Goal: Task Accomplishment & Management: Use online tool/utility

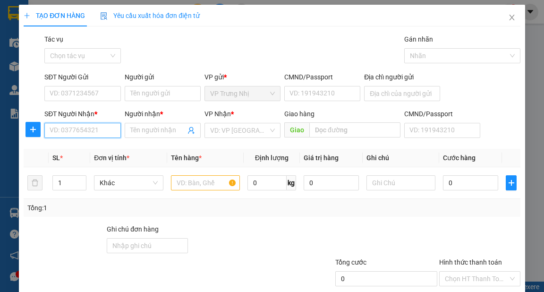
click at [100, 132] on input "SĐT Người Nhận *" at bounding box center [82, 130] width 76 height 15
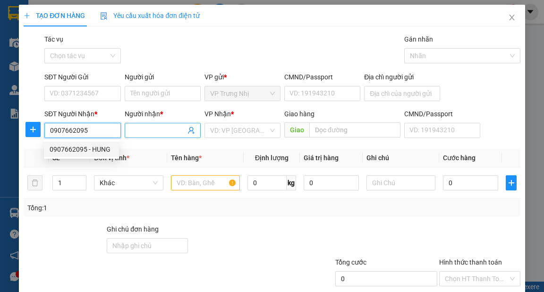
type input "0907662095"
click at [147, 125] on input "Người nhận *" at bounding box center [157, 130] width 55 height 10
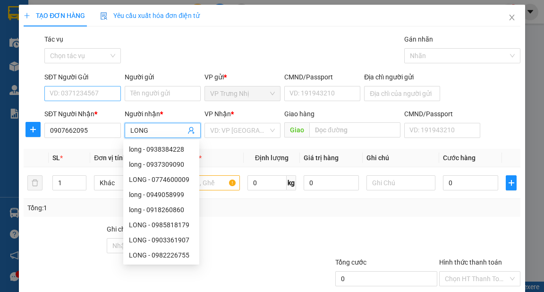
type input "LONG"
click at [76, 86] on input "SĐT Người Gửi" at bounding box center [82, 93] width 76 height 15
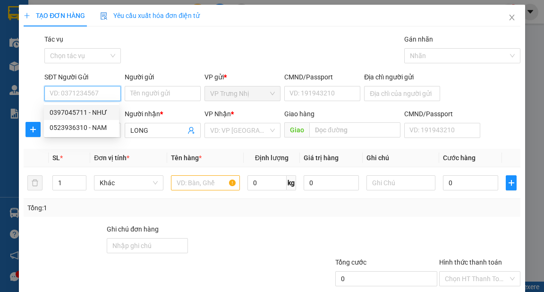
click at [88, 112] on div "0397045711 - NHƯ" at bounding box center [82, 112] width 64 height 10
type input "0397045711"
type input "NHƯ"
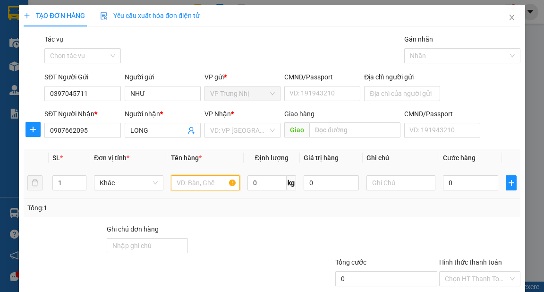
click at [192, 188] on input "text" at bounding box center [205, 182] width 69 height 15
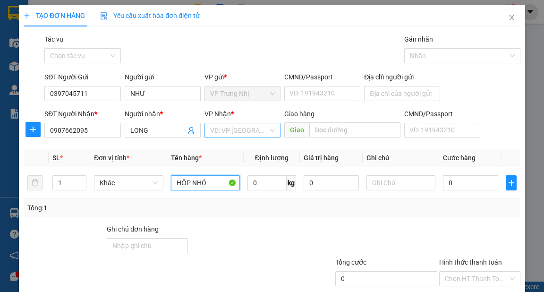
type input "HỘP NHỎ"
click at [248, 128] on input "search" at bounding box center [239, 130] width 58 height 14
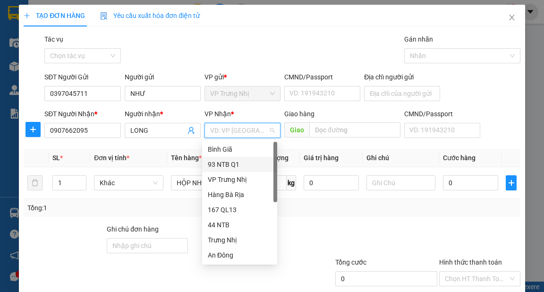
click at [233, 163] on div "93 NTB Q1" at bounding box center [240, 164] width 64 height 10
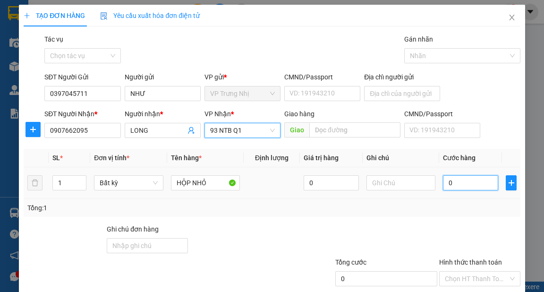
click at [479, 187] on input "0" at bounding box center [470, 182] width 55 height 15
type input "3"
type input "30"
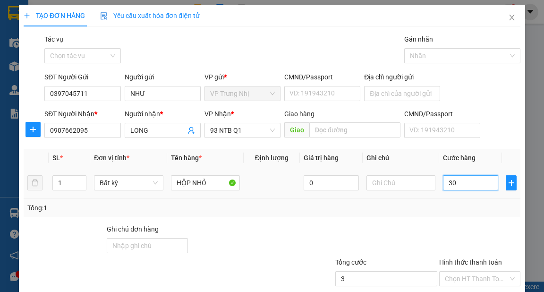
type input "30"
type input "30.000"
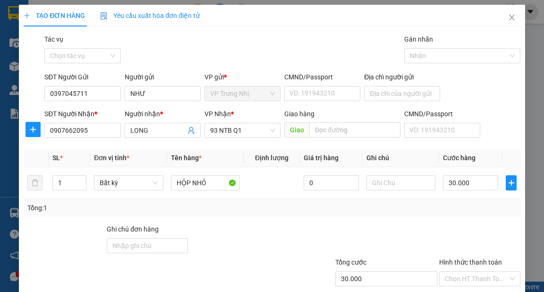
click at [385, 220] on div "Transit Pickup Surcharge Ids Transit Deliver Surcharge Ids Transit Deliver Surc…" at bounding box center [272, 182] width 497 height 297
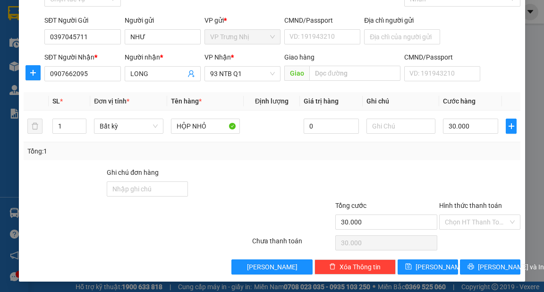
click at [403, 145] on div "Tổng: 1" at bounding box center [272, 151] width 497 height 18
click at [481, 265] on span "[PERSON_NAME] và In" at bounding box center [511, 267] width 66 height 10
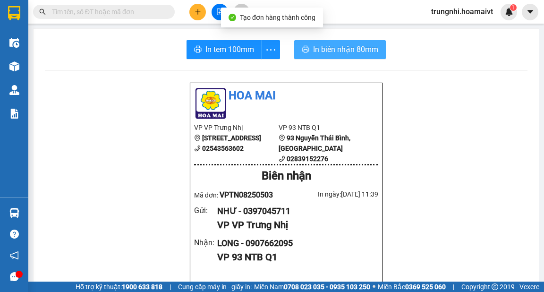
click at [329, 47] on span "In biên nhận 80mm" at bounding box center [345, 49] width 65 height 12
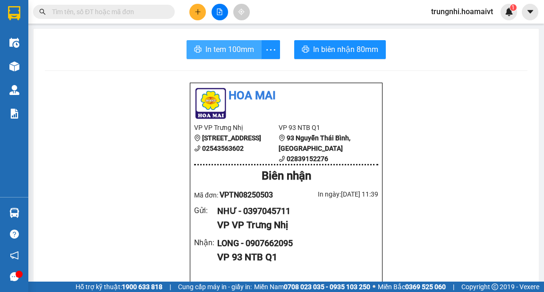
click at [211, 53] on span "In tem 100mm" at bounding box center [230, 49] width 49 height 12
click at [189, 15] on div at bounding box center [219, 12] width 71 height 17
click at [195, 14] on icon "plus" at bounding box center [198, 12] width 7 height 7
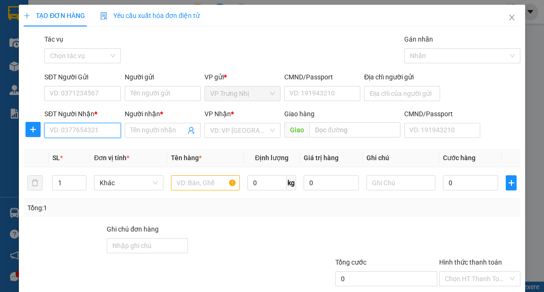
click at [104, 132] on input "SĐT Người Nhận *" at bounding box center [82, 130] width 76 height 15
type input "0867100372"
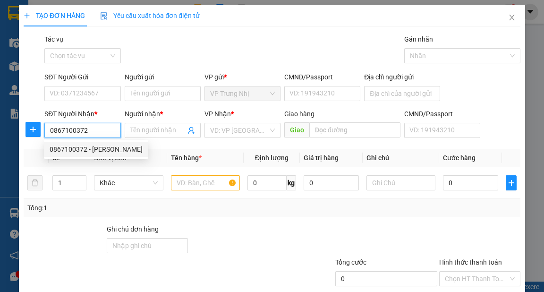
drag, startPoint x: 114, startPoint y: 149, endPoint x: 98, endPoint y: 114, distance: 38.0
click at [114, 149] on div "0867100372 - [PERSON_NAME]" at bounding box center [96, 149] width 93 height 10
type input "HUY THINH"
type input "087096017048"
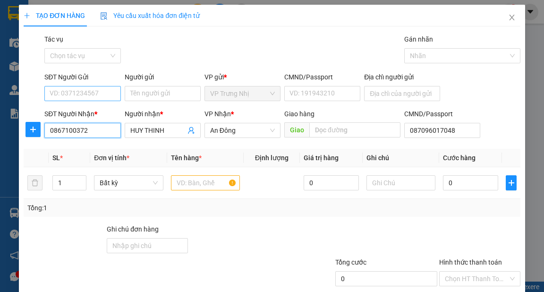
type input "0867100372"
click at [100, 93] on input "SĐT Người Gửi" at bounding box center [82, 93] width 76 height 15
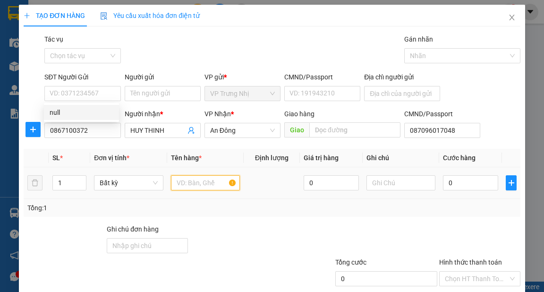
click at [201, 177] on input "text" at bounding box center [205, 182] width 69 height 15
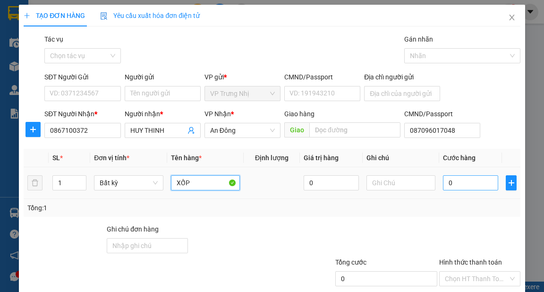
type input "XỐP"
click at [461, 187] on input "0" at bounding box center [470, 182] width 55 height 15
type input "3"
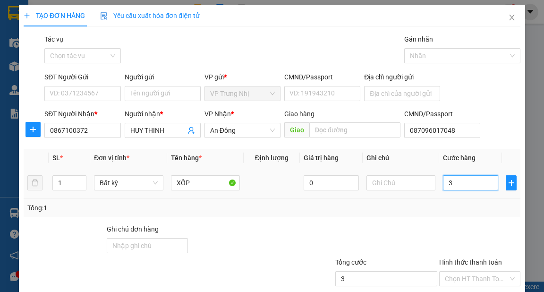
type input "30"
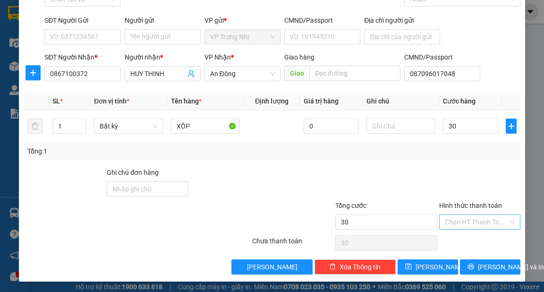
type input "30.000"
click at [462, 228] on input "Hình thức thanh toán" at bounding box center [476, 222] width 63 height 14
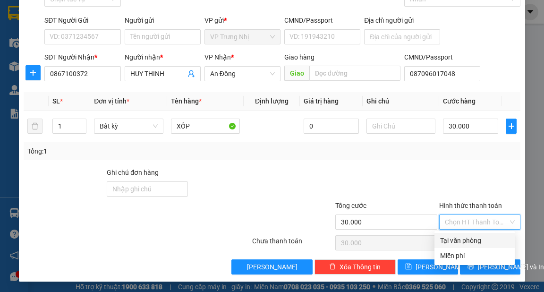
click at [457, 239] on div "Tại văn phòng" at bounding box center [474, 240] width 69 height 10
type input "0"
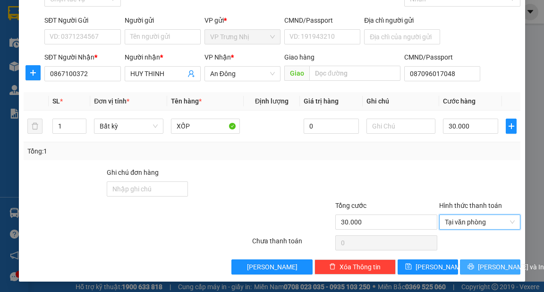
click at [470, 261] on button "[PERSON_NAME] và In" at bounding box center [490, 266] width 60 height 15
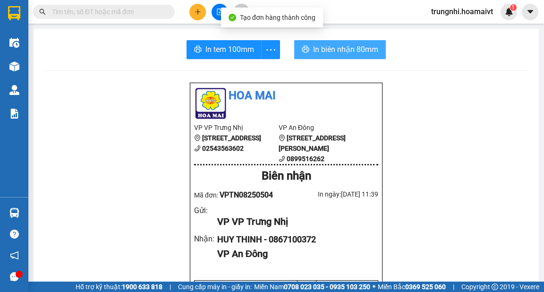
click at [338, 51] on span "In biên nhận 80mm" at bounding box center [345, 49] width 65 height 12
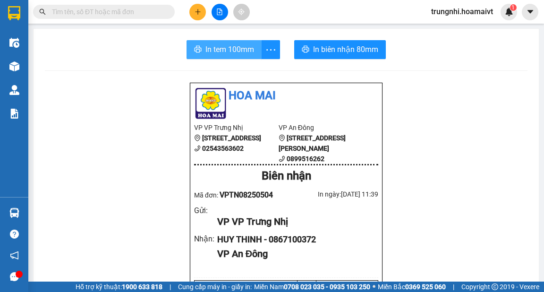
click at [202, 47] on button "In tem 100mm" at bounding box center [224, 49] width 75 height 19
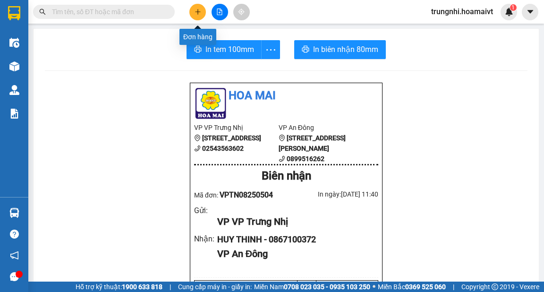
click at [202, 13] on button at bounding box center [197, 12] width 17 height 17
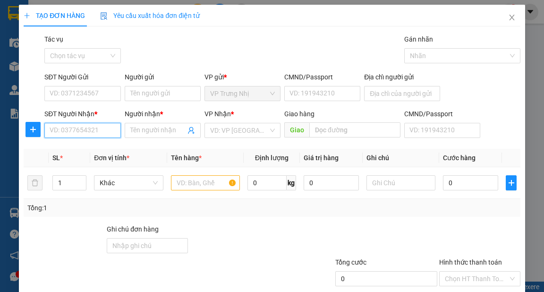
click at [53, 132] on input "SĐT Người Nhận *" at bounding box center [82, 130] width 76 height 15
type input "0937589170"
click at [76, 148] on div "0937589170 - Tý" at bounding box center [82, 149] width 64 height 10
type input "Tý"
type input "0937589170"
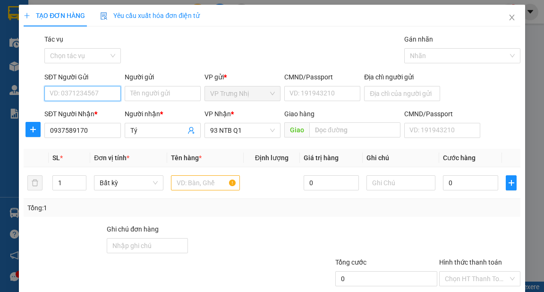
click at [86, 93] on input "SĐT Người Gửi" at bounding box center [82, 93] width 76 height 15
click at [90, 108] on div "0908036299 - cô Hiệp" at bounding box center [82, 112] width 65 height 10
type input "0908036299"
type input "cô Hiệp"
click at [204, 188] on input "text" at bounding box center [205, 182] width 69 height 15
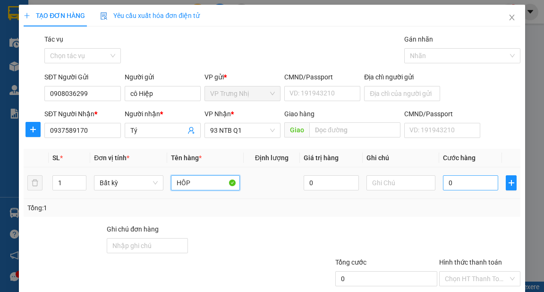
type input "HÔP"
click at [450, 183] on input "0" at bounding box center [470, 182] width 55 height 15
type input "30"
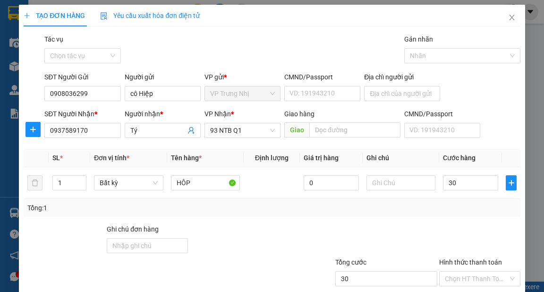
type input "30.000"
click at [448, 207] on div "Tổng: 1" at bounding box center [271, 208] width 489 height 10
click at [460, 272] on input "Hình thức thanh toán" at bounding box center [476, 279] width 63 height 14
click at [458, 292] on div "Tại văn phòng" at bounding box center [474, 297] width 69 height 10
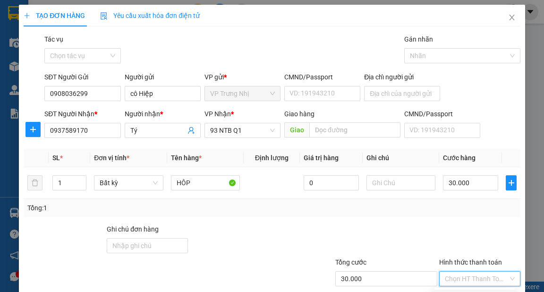
type input "0"
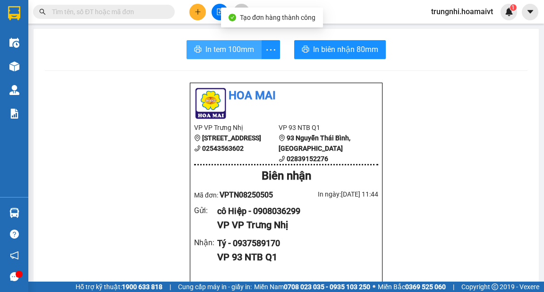
click at [212, 50] on span "In tem 100mm" at bounding box center [230, 49] width 49 height 12
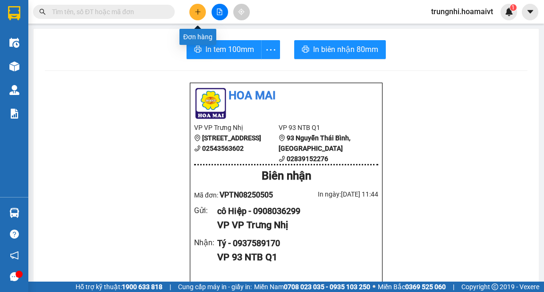
click at [195, 8] on button at bounding box center [197, 12] width 17 height 17
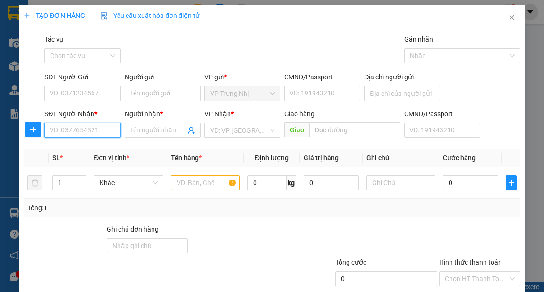
drag, startPoint x: 74, startPoint y: 125, endPoint x: 93, endPoint y: 126, distance: 19.0
click at [73, 125] on input "SĐT Người Nhận *" at bounding box center [82, 130] width 76 height 15
type input "0347723979"
click at [99, 149] on div "0347723979 - Giau" at bounding box center [82, 149] width 64 height 10
type input "Giau"
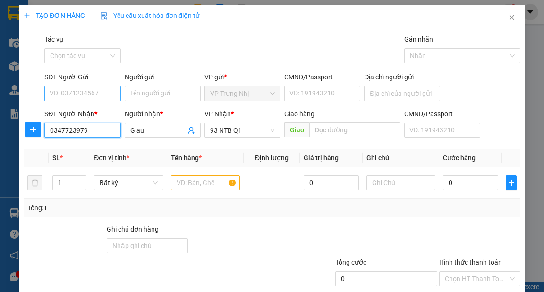
type input "0347723979"
click at [93, 93] on input "SĐT Người Gửi" at bounding box center [82, 93] width 76 height 15
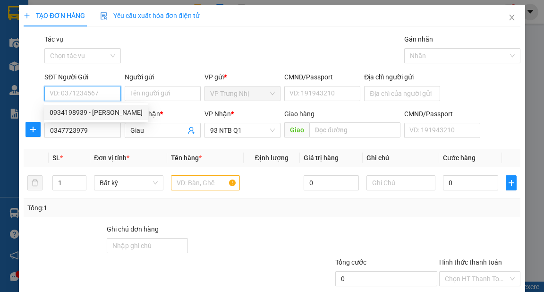
drag, startPoint x: 103, startPoint y: 112, endPoint x: 167, endPoint y: 140, distance: 69.8
click at [105, 113] on div "0934198939 - [PERSON_NAME]" at bounding box center [96, 112] width 93 height 10
type input "0934198939"
type input "[PERSON_NAME]"
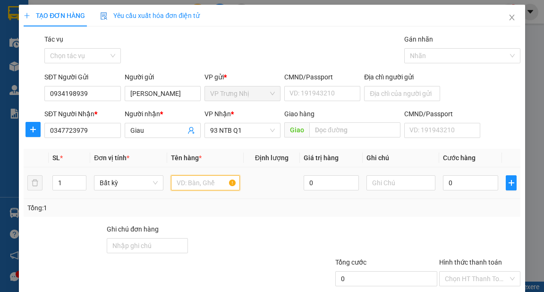
click at [185, 180] on input "text" at bounding box center [205, 182] width 69 height 15
type input "THÙNG"
type input "4"
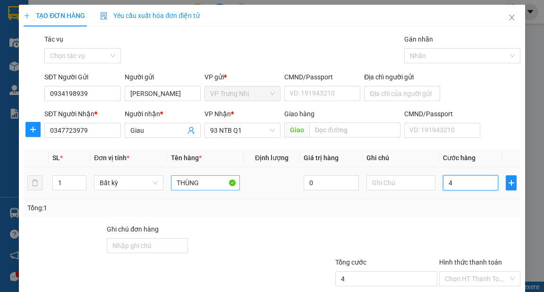
type input "40"
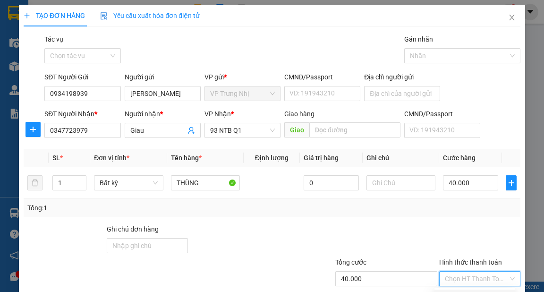
click at [478, 272] on input "Hình thức thanh toán" at bounding box center [476, 279] width 63 height 14
click at [477, 292] on div "Tại văn phòng" at bounding box center [474, 297] width 69 height 10
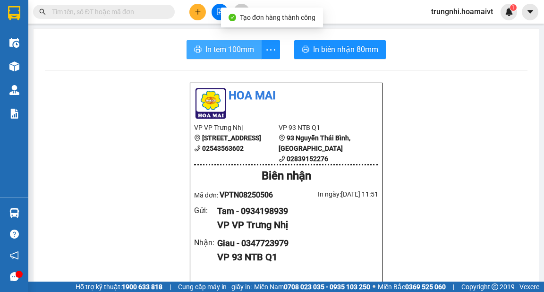
click at [227, 53] on span "In tem 100mm" at bounding box center [230, 49] width 49 height 12
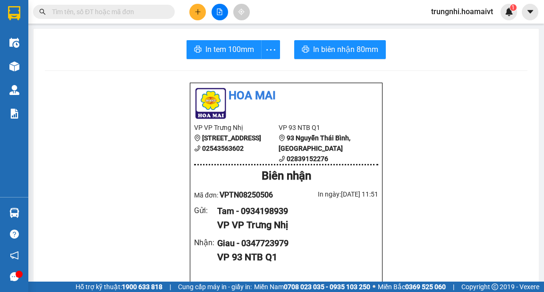
click at [195, 10] on button at bounding box center [197, 12] width 17 height 17
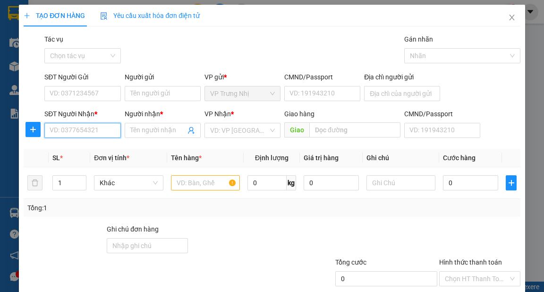
click at [91, 132] on input "SĐT Người Nhận *" at bounding box center [82, 130] width 76 height 15
click at [82, 129] on input "SĐT Người Nhận *" at bounding box center [82, 130] width 76 height 15
type input "0919357358"
drag, startPoint x: 100, startPoint y: 147, endPoint x: 102, endPoint y: 113, distance: 34.5
click at [99, 147] on div "0919357358 - Châu" at bounding box center [82, 149] width 64 height 10
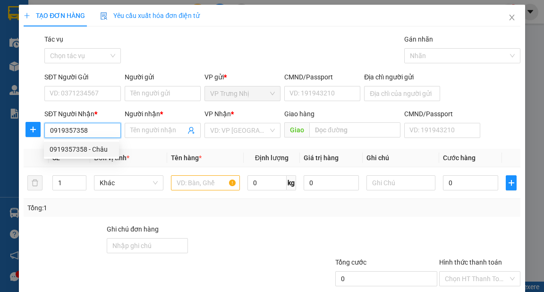
type input "Châu"
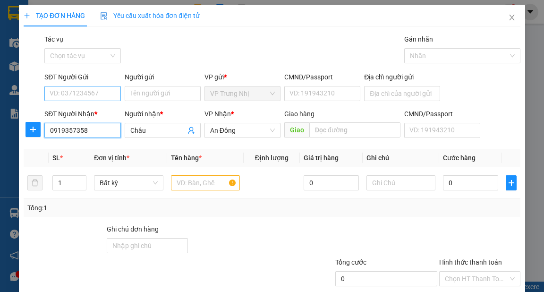
type input "0919357358"
click at [100, 86] on input "SĐT Người Gửi" at bounding box center [82, 93] width 76 height 15
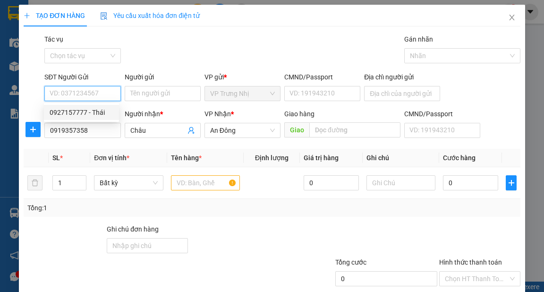
drag, startPoint x: 106, startPoint y: 112, endPoint x: 137, endPoint y: 122, distance: 32.7
click at [106, 112] on div "0927157777 - Thái" at bounding box center [82, 112] width 64 height 10
type input "0927157777"
type input "Thái"
click at [205, 186] on input "text" at bounding box center [205, 182] width 69 height 15
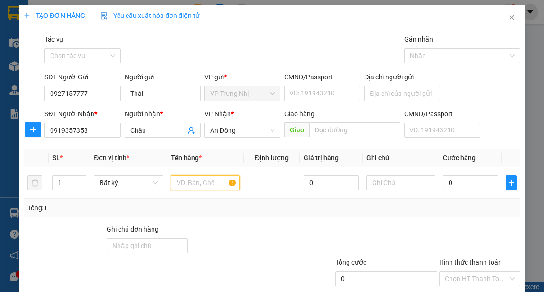
type input "H"
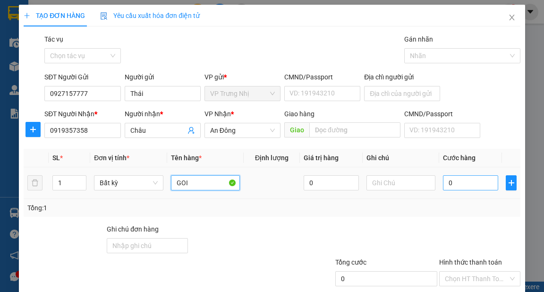
type input "GOI"
click at [466, 182] on input "0" at bounding box center [470, 182] width 55 height 15
type input "3"
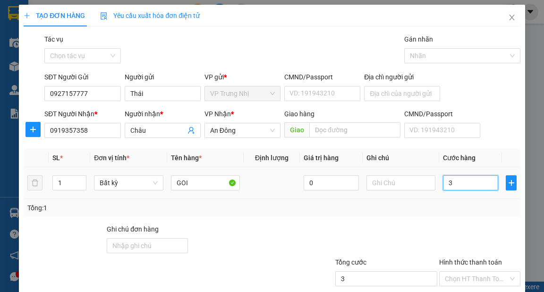
type input "30"
type input "30.000"
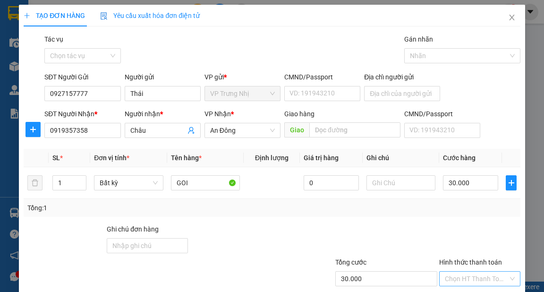
drag, startPoint x: 473, startPoint y: 224, endPoint x: 488, endPoint y: 232, distance: 16.7
click at [474, 272] on input "Hình thức thanh toán" at bounding box center [476, 279] width 63 height 14
drag, startPoint x: 481, startPoint y: 236, endPoint x: 489, endPoint y: 241, distance: 8.8
click at [481, 292] on div "Tại văn phòng" at bounding box center [474, 297] width 69 height 10
type input "0"
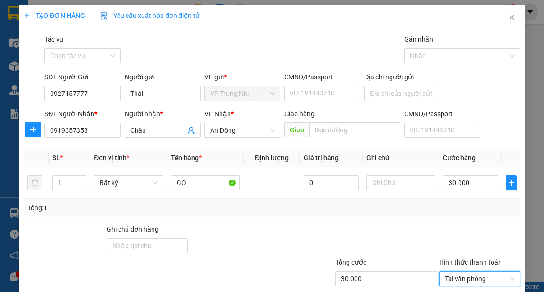
drag, startPoint x: 497, startPoint y: 264, endPoint x: 528, endPoint y: 274, distance: 32.6
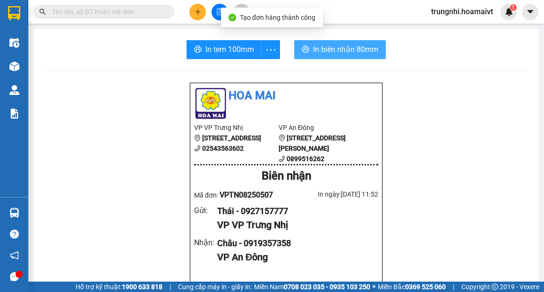
click at [315, 47] on span "In biên nhận 80mm" at bounding box center [345, 49] width 65 height 12
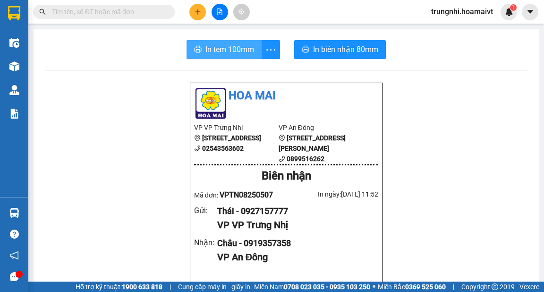
click at [241, 51] on span "In tem 100mm" at bounding box center [230, 49] width 49 height 12
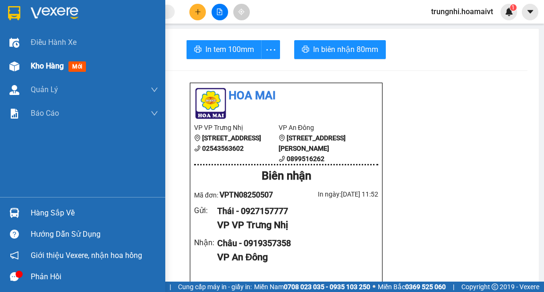
click at [1, 74] on div "Kho hàng mới" at bounding box center [82, 66] width 165 height 24
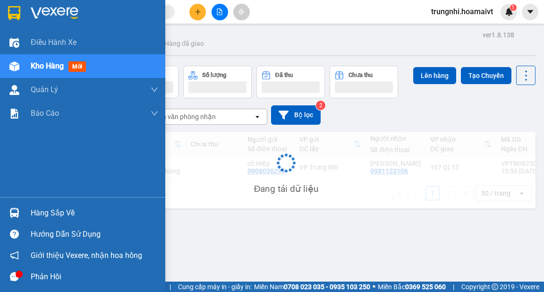
drag, startPoint x: 35, startPoint y: 67, endPoint x: 45, endPoint y: 68, distance: 10.4
click at [35, 67] on span "Kho hàng" at bounding box center [47, 65] width 33 height 9
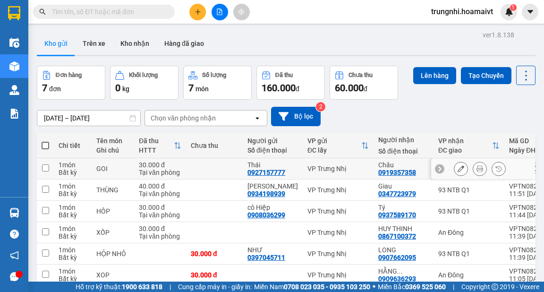
click at [504, 133] on table "Chi tiết Tên món Ghi chú Đã thu HTTT Chưa thu Người gửi Số điện thoại VP gửi ĐC…" at bounding box center [299, 220] width 525 height 174
click at [487, 107] on div "[DATE] – [DATE] Press the down arrow key to interact with the calendar and sele…" at bounding box center [286, 116] width 499 height 19
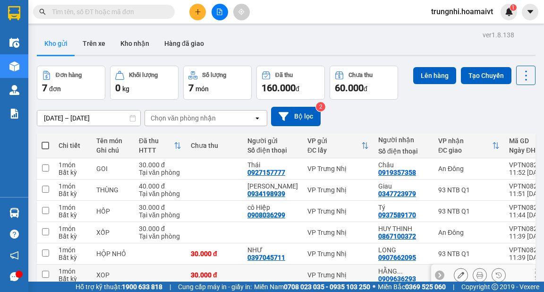
click at [48, 271] on input "checkbox" at bounding box center [45, 274] width 7 height 7
checkbox input "true"
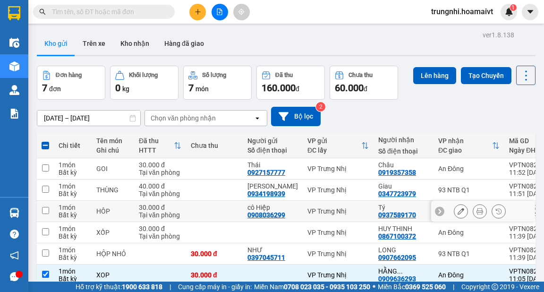
click at [45, 207] on input "checkbox" at bounding box center [45, 210] width 7 height 7
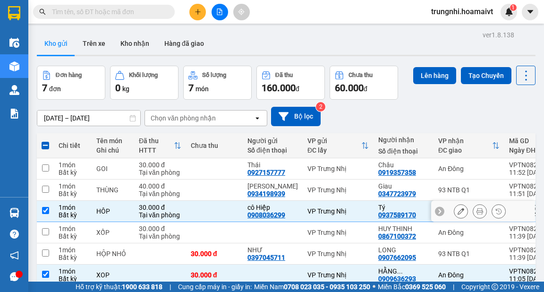
click at [46, 207] on input "checkbox" at bounding box center [45, 210] width 7 height 7
checkbox input "false"
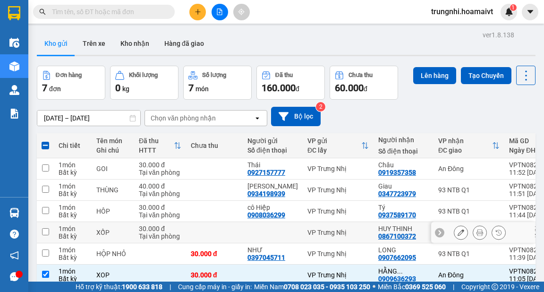
click at [46, 228] on input "checkbox" at bounding box center [45, 231] width 7 height 7
checkbox input "true"
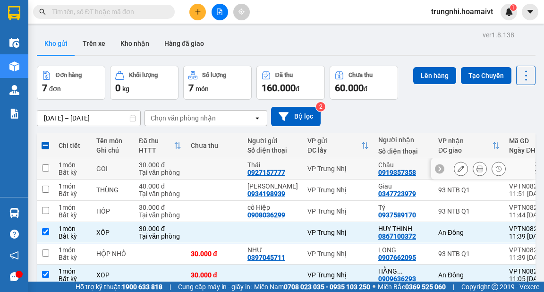
click at [51, 158] on td at bounding box center [45, 168] width 17 height 21
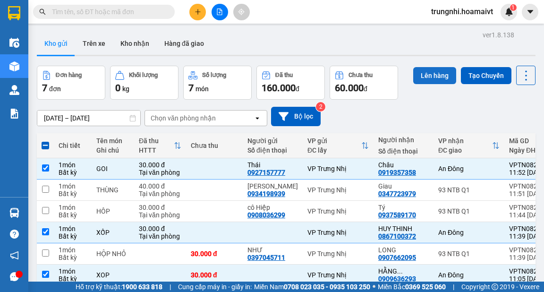
click at [427, 74] on button "Lên hàng" at bounding box center [434, 75] width 43 height 17
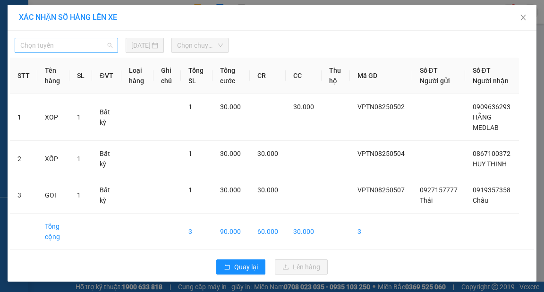
click at [86, 47] on span "Chọn tuyến" at bounding box center [66, 45] width 92 height 14
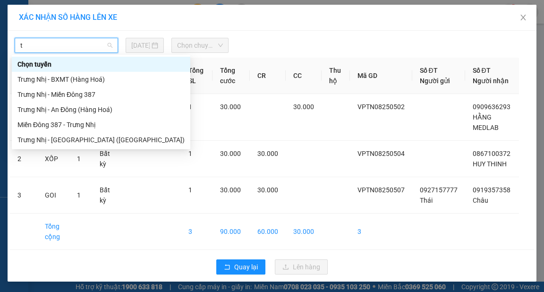
type input "tr"
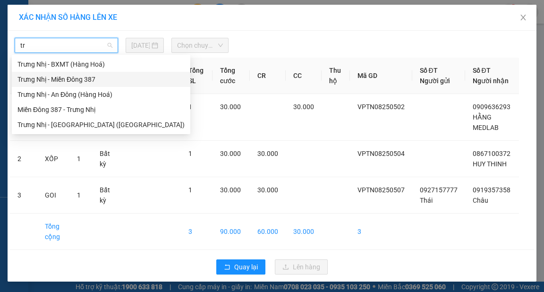
click at [72, 74] on div "Trưng Nhị - Miền Đông 387" at bounding box center [100, 79] width 167 height 10
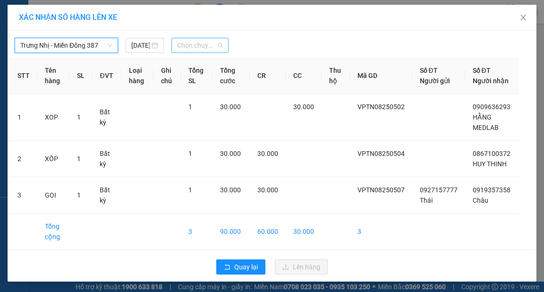
click at [193, 47] on span "Chọn chuyến" at bounding box center [200, 45] width 46 height 14
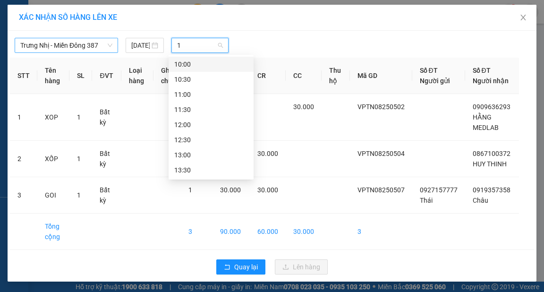
type input "12"
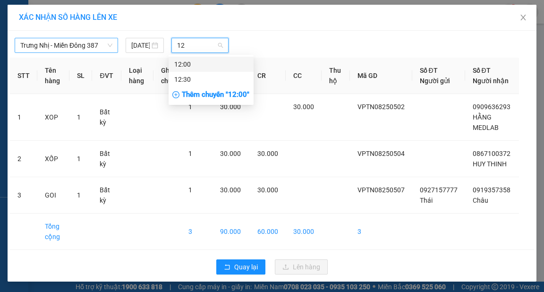
click at [220, 62] on div "12:00" at bounding box center [211, 64] width 74 height 10
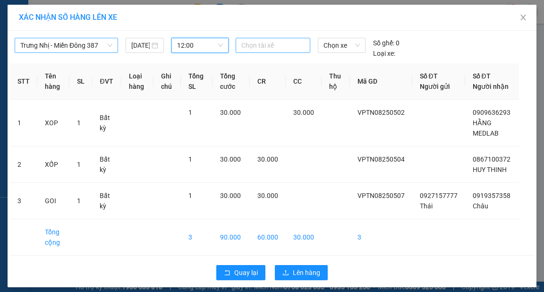
click at [262, 46] on div at bounding box center [273, 45] width 70 height 11
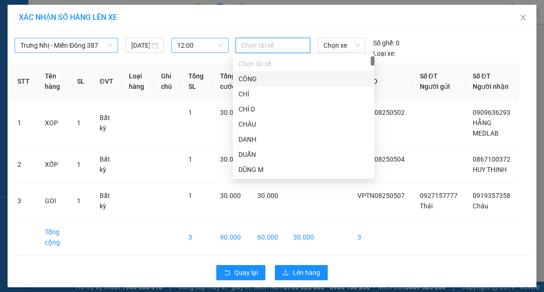
click at [81, 51] on span "Trưng Nhị - Miền Đông 387" at bounding box center [66, 45] width 92 height 14
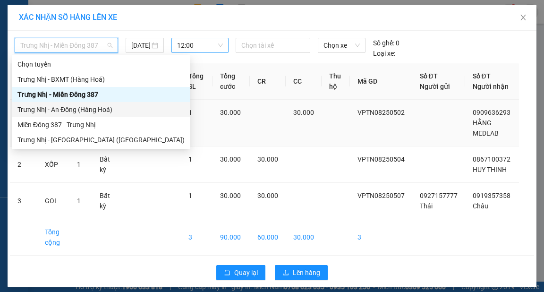
click at [82, 106] on div "Trưng Nhị - An Đông (Hàng Hoá)" at bounding box center [100, 109] width 167 height 10
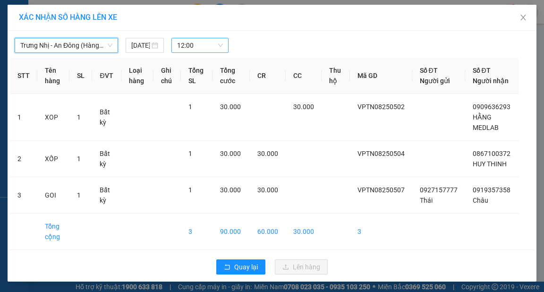
click at [197, 40] on span "12:00" at bounding box center [200, 45] width 46 height 14
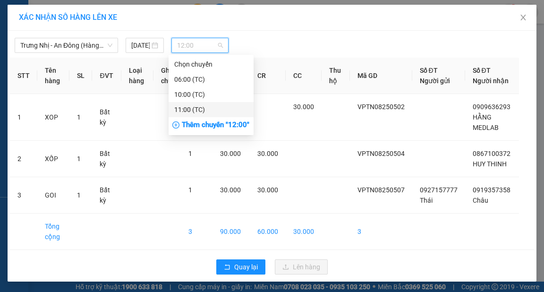
click at [215, 126] on div "Thêm chuyến " 12:00 "" at bounding box center [211, 125] width 85 height 16
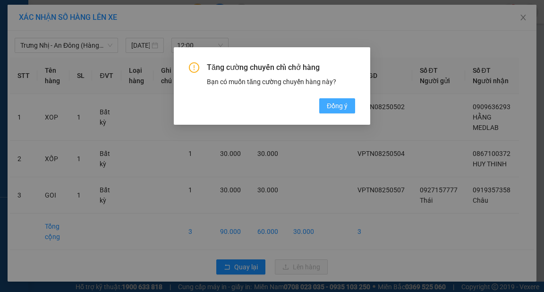
click at [334, 107] on span "Đồng ý" at bounding box center [337, 106] width 21 height 10
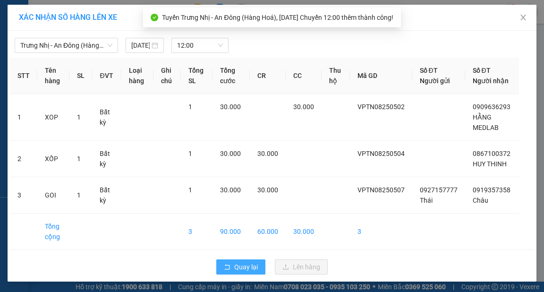
click at [241, 267] on span "Quay lại" at bounding box center [246, 267] width 24 height 10
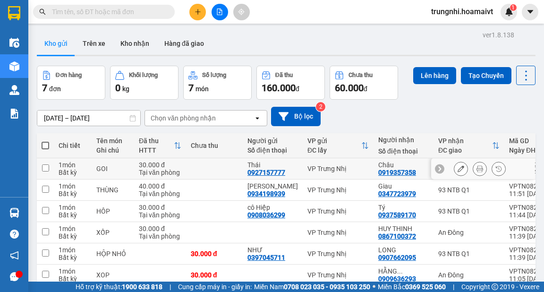
click at [45, 170] on input "checkbox" at bounding box center [45, 167] width 7 height 7
checkbox input "true"
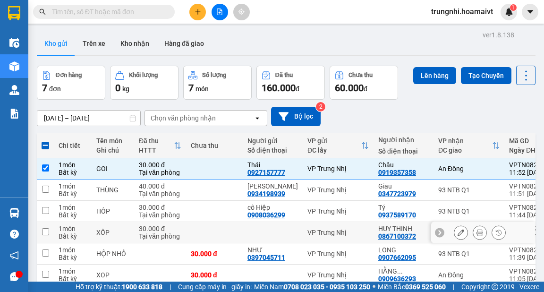
click at [49, 222] on td at bounding box center [45, 232] width 17 height 21
checkbox input "true"
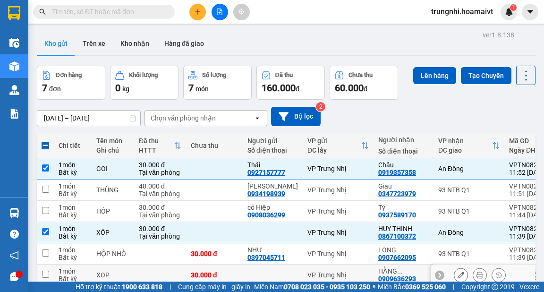
click at [46, 271] on input "checkbox" at bounding box center [45, 274] width 7 height 7
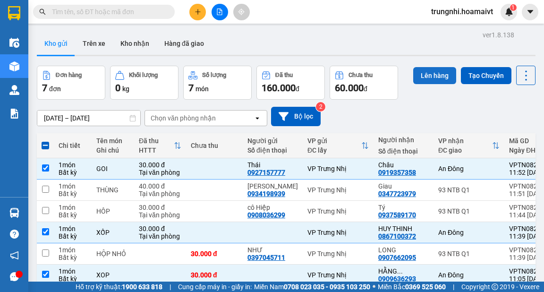
click at [421, 74] on button "Lên hàng" at bounding box center [434, 75] width 43 height 17
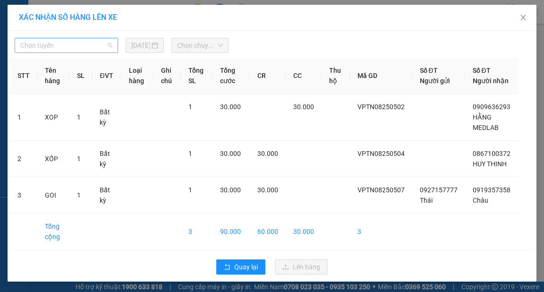
click at [102, 45] on span "Chọn tuyến" at bounding box center [66, 45] width 92 height 14
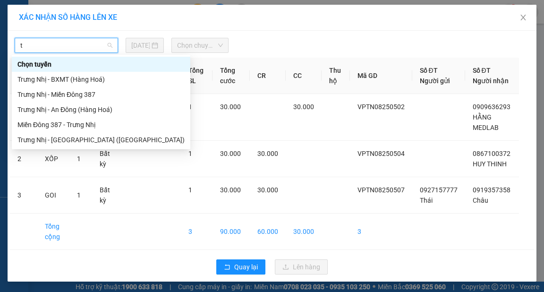
type input "tr"
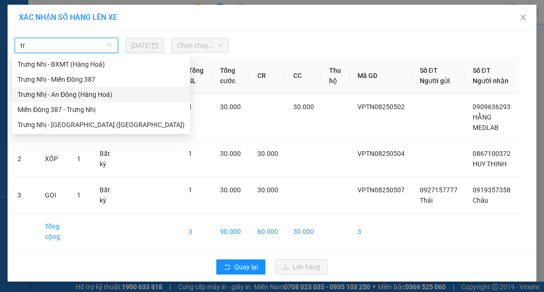
drag, startPoint x: 63, startPoint y: 93, endPoint x: 110, endPoint y: 77, distance: 49.2
click at [68, 93] on div "Trưng Nhị - An Đông (Hàng Hoá)" at bounding box center [100, 94] width 167 height 10
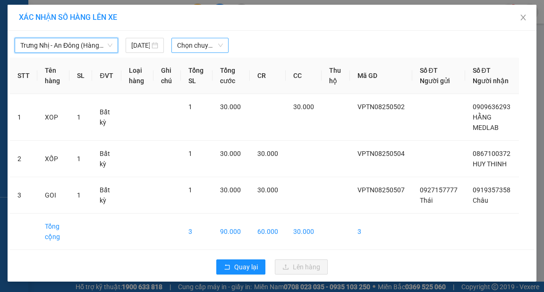
click at [187, 45] on span "Chọn chuyến" at bounding box center [200, 45] width 46 height 14
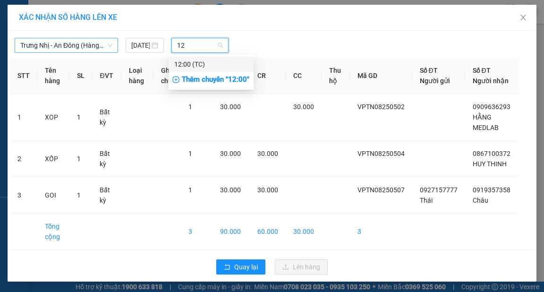
type input "12"
click at [236, 83] on div "Thêm chuyến " 12:00 "" at bounding box center [211, 80] width 85 height 16
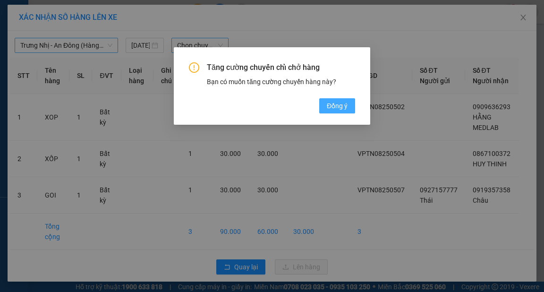
click at [339, 102] on span "Đồng ý" at bounding box center [337, 106] width 21 height 10
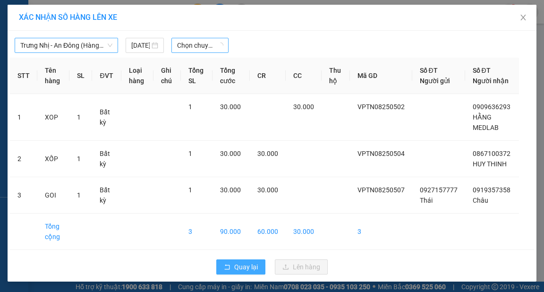
click at [253, 266] on span "Quay lại" at bounding box center [246, 267] width 24 height 10
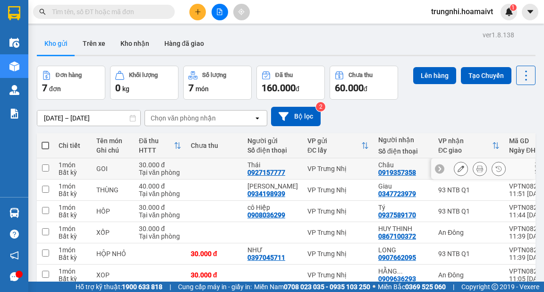
click at [44, 164] on input "checkbox" at bounding box center [45, 167] width 7 height 7
checkbox input "true"
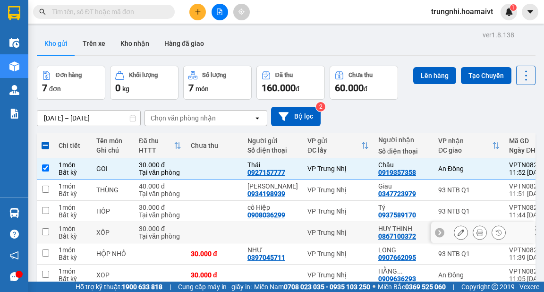
click at [47, 228] on input "checkbox" at bounding box center [45, 231] width 7 height 7
checkbox input "true"
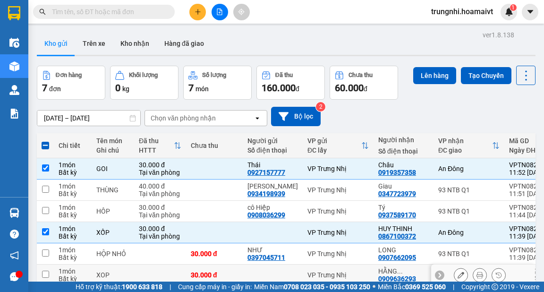
click at [42, 271] on input "checkbox" at bounding box center [45, 274] width 7 height 7
checkbox input "true"
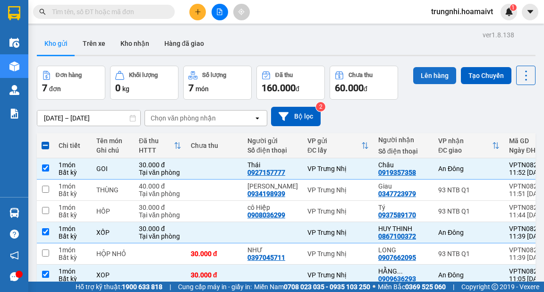
click at [423, 80] on button "Lên hàng" at bounding box center [434, 75] width 43 height 17
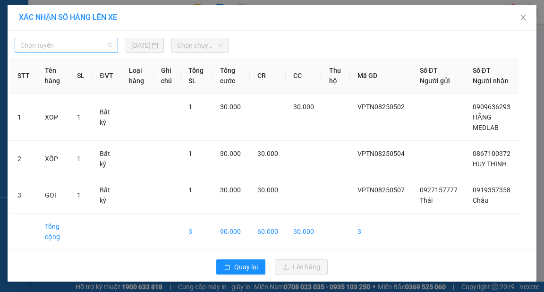
click at [37, 51] on span "Chọn tuyến" at bounding box center [66, 45] width 92 height 14
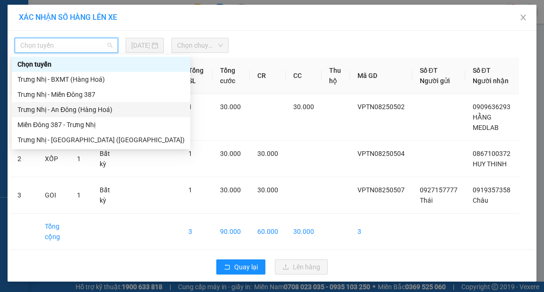
click at [36, 109] on div "Trưng Nhị - An Đông (Hàng Hoá)" at bounding box center [100, 109] width 167 height 10
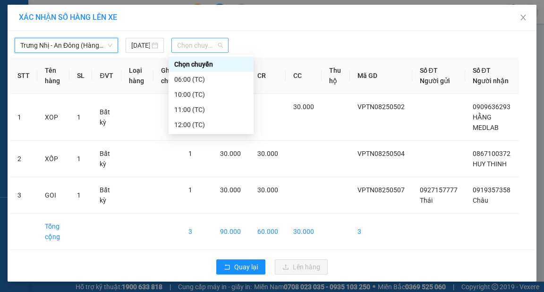
click at [198, 45] on span "Chọn chuyến" at bounding box center [200, 45] width 46 height 14
click at [184, 125] on div "12:00 (TC)" at bounding box center [211, 125] width 74 height 10
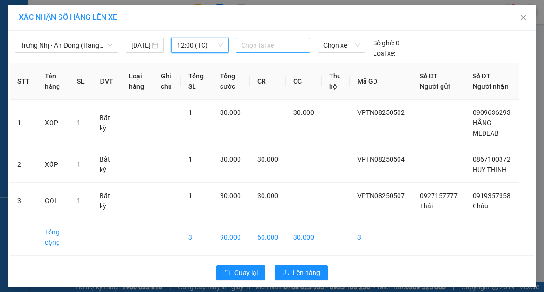
click at [272, 48] on div at bounding box center [273, 45] width 70 height 11
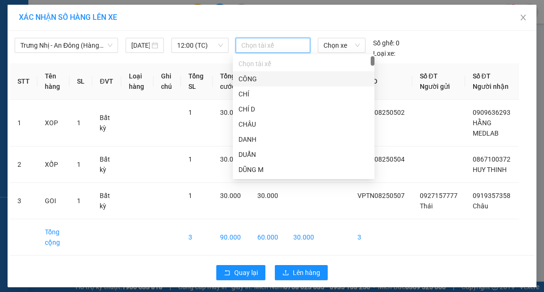
type input "p"
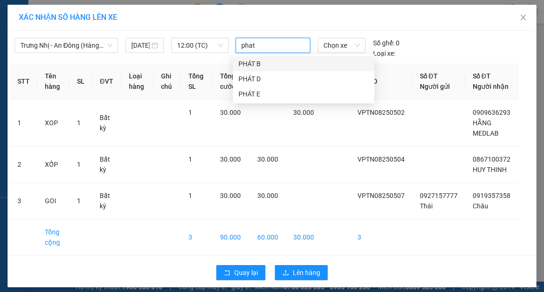
click at [257, 63] on div "PHÁT B" at bounding box center [304, 64] width 130 height 10
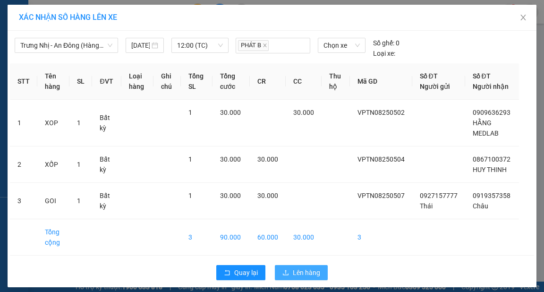
click at [296, 269] on span "Lên hàng" at bounding box center [306, 272] width 27 height 10
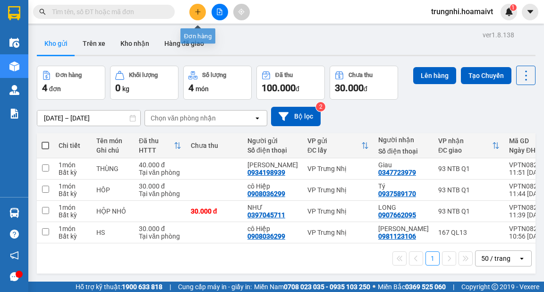
click at [199, 11] on icon "plus" at bounding box center [198, 12] width 7 height 7
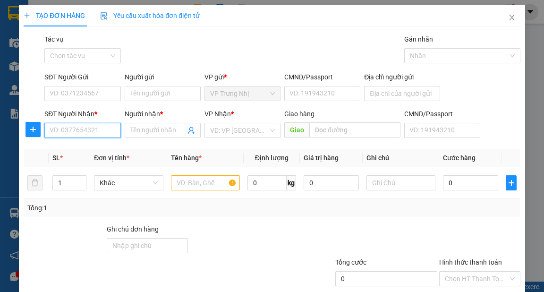
click at [64, 136] on input "SĐT Người Nhận *" at bounding box center [82, 130] width 76 height 15
type input "0902040626"
click at [98, 146] on div "0902040626 - MẪN" at bounding box center [82, 149] width 64 height 10
type input "MẪN"
type input "031083013333"
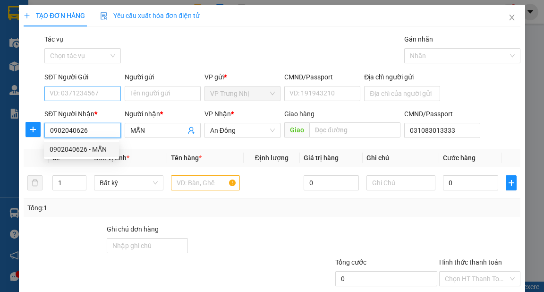
type input "0902040626"
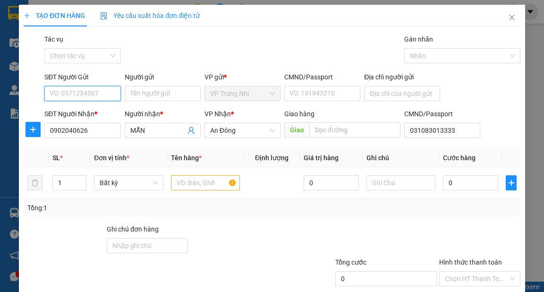
click at [90, 90] on input "SĐT Người Gửi" at bounding box center [82, 93] width 76 height 15
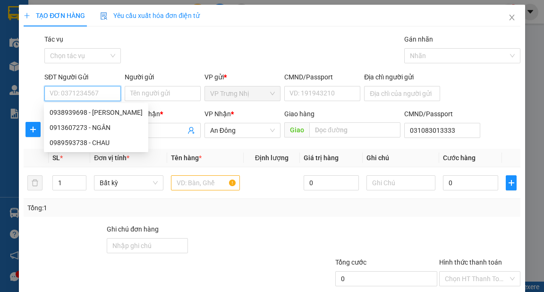
click at [90, 90] on input "SĐT Người Gửi" at bounding box center [82, 93] width 76 height 15
click at [212, 180] on input "text" at bounding box center [205, 182] width 69 height 15
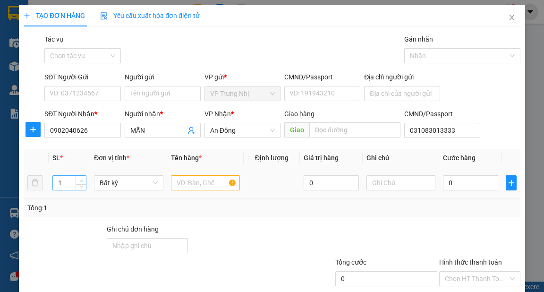
click at [83, 179] on span "up" at bounding box center [81, 181] width 6 height 6
type input "2"
click at [197, 184] on input "text" at bounding box center [205, 182] width 69 height 15
type input "2 kiện thung"
click at [467, 176] on input "0" at bounding box center [470, 182] width 55 height 15
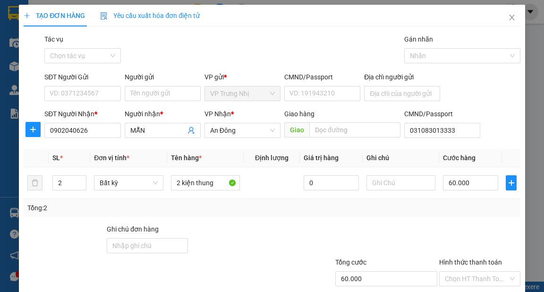
click at [440, 220] on div "Transit Pickup Surcharge Ids Transit Deliver Surcharge Ids Transit Deliver Surc…" at bounding box center [272, 182] width 497 height 297
click at [467, 272] on input "Hình thức thanh toán" at bounding box center [476, 279] width 63 height 14
click at [465, 292] on div "Tại văn phòng" at bounding box center [474, 297] width 69 height 10
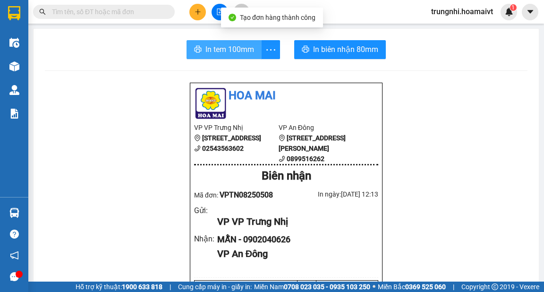
click at [202, 54] on button "In tem 100mm" at bounding box center [224, 49] width 75 height 19
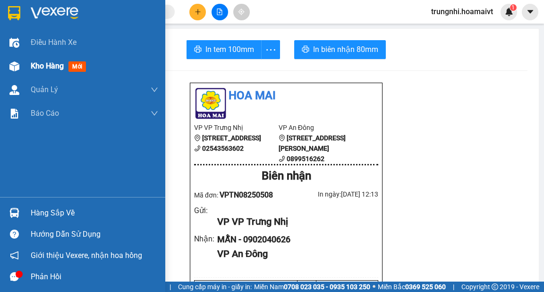
click at [54, 72] on div "Kho hàng mới" at bounding box center [60, 66] width 59 height 12
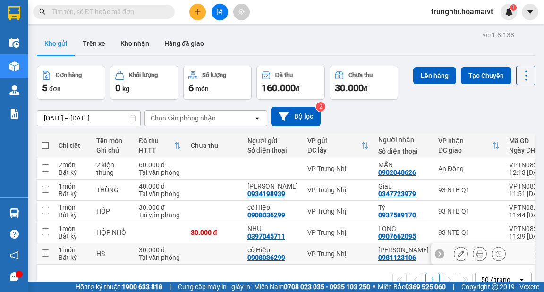
click at [46, 249] on input "checkbox" at bounding box center [45, 252] width 7 height 7
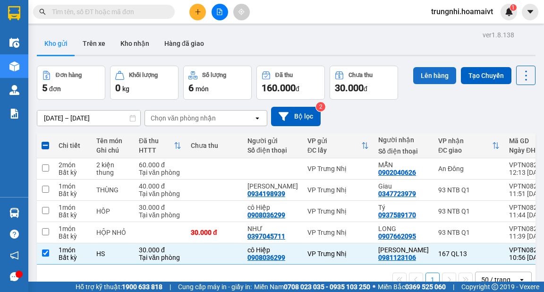
click at [433, 67] on button "Lên hàng" at bounding box center [434, 75] width 43 height 17
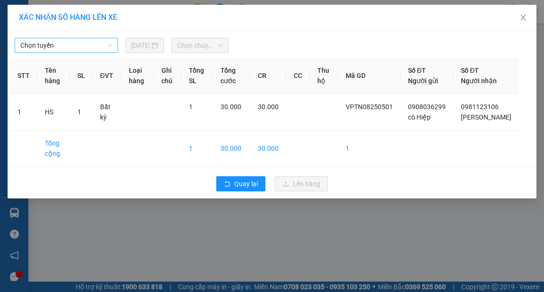
click at [64, 44] on span "Chọn tuyến" at bounding box center [66, 45] width 92 height 14
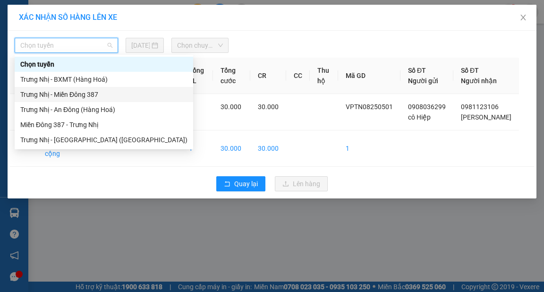
click at [64, 94] on div "Trưng Nhị - Miền Đông 387" at bounding box center [103, 94] width 167 height 10
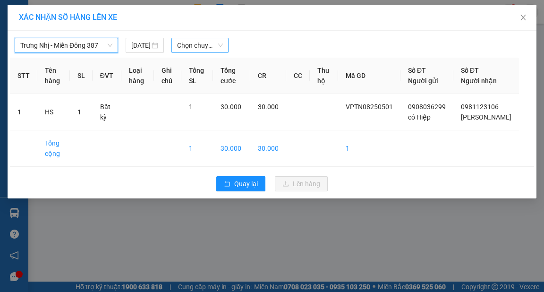
click at [206, 44] on span "Chọn chuyến" at bounding box center [200, 45] width 46 height 14
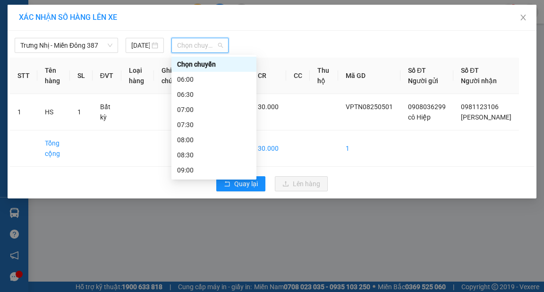
click at [205, 48] on span "Chọn chuyến" at bounding box center [200, 45] width 46 height 14
type input "12"
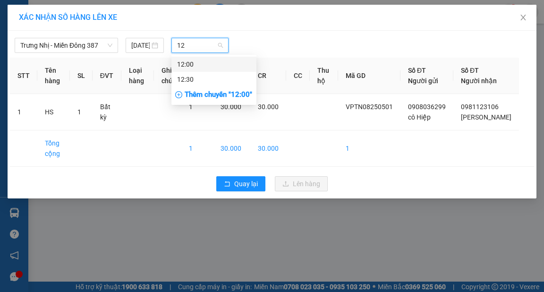
click at [201, 59] on div "12:00" at bounding box center [214, 64] width 74 height 10
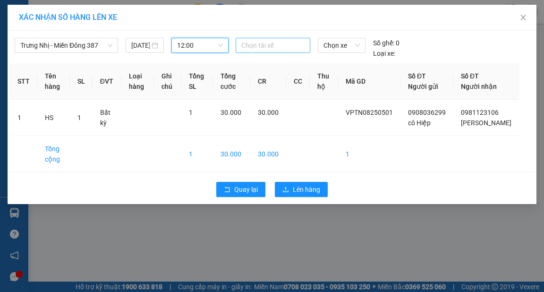
click at [264, 47] on div at bounding box center [273, 45] width 70 height 11
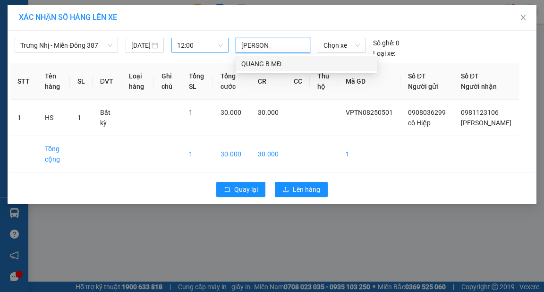
click at [283, 64] on div "QUANG B MĐ" at bounding box center [306, 64] width 130 height 10
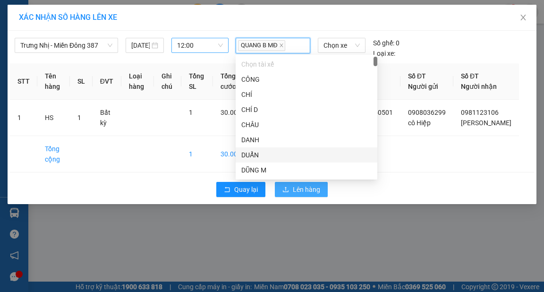
click at [314, 197] on button "Lên hàng" at bounding box center [301, 189] width 53 height 15
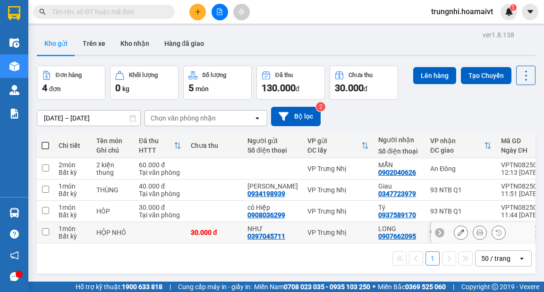
drag, startPoint x: 46, startPoint y: 227, endPoint x: 47, endPoint y: 211, distance: 16.6
click at [45, 228] on input "checkbox" at bounding box center [45, 231] width 7 height 7
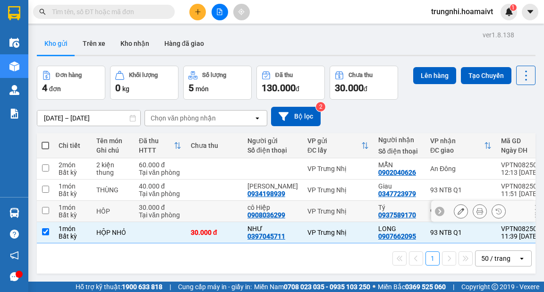
click at [47, 211] on input "checkbox" at bounding box center [45, 210] width 7 height 7
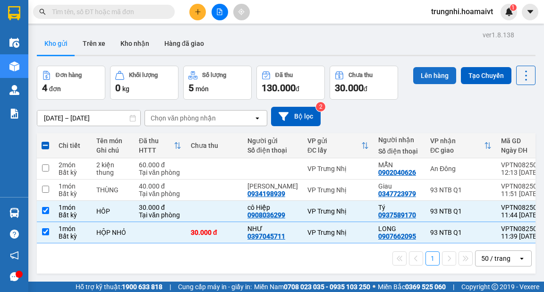
click at [417, 83] on button "Lên hàng" at bounding box center [434, 75] width 43 height 17
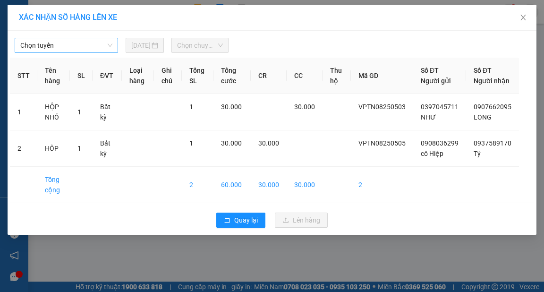
click at [82, 45] on span "Chọn tuyến" at bounding box center [66, 45] width 92 height 14
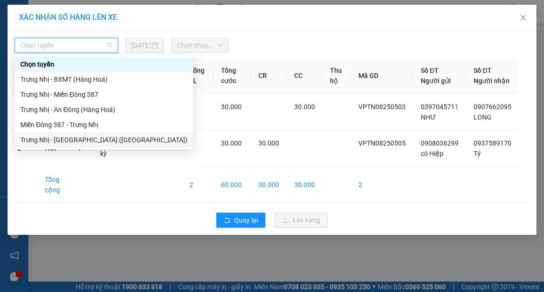
click at [66, 140] on div "Trưng Nhị - [GEOGRAPHIC_DATA] ([GEOGRAPHIC_DATA])" at bounding box center [103, 140] width 167 height 10
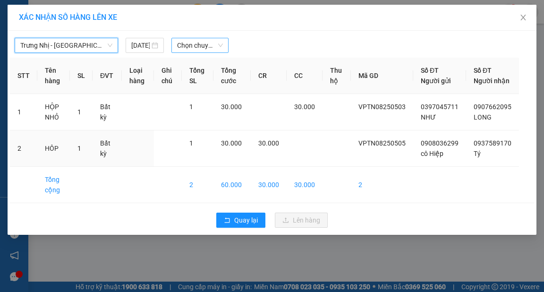
click at [183, 43] on span "Chọn chuyến" at bounding box center [200, 45] width 46 height 14
click at [195, 47] on span "Chọn chuyến" at bounding box center [200, 45] width 46 height 14
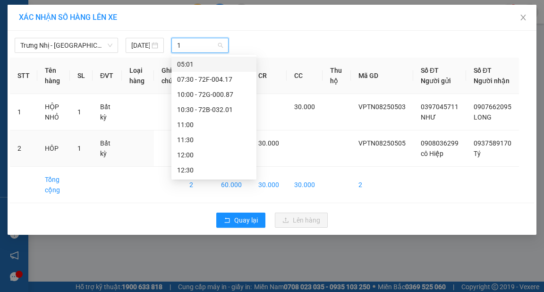
type input "12"
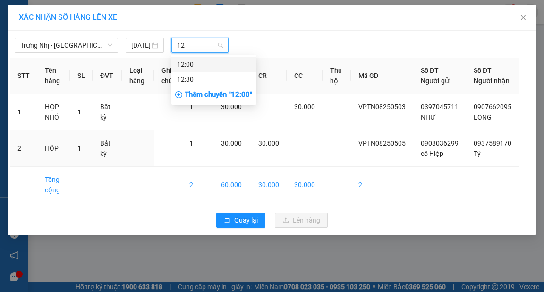
click at [195, 64] on div "12:00" at bounding box center [214, 64] width 74 height 10
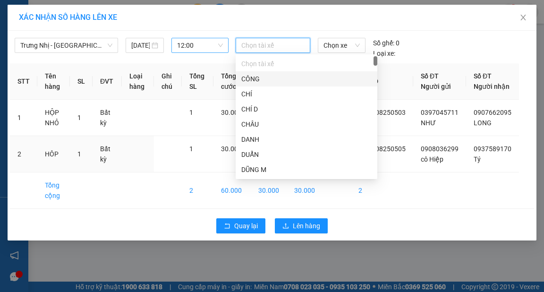
click at [242, 50] on input "search" at bounding box center [242, 45] width 2 height 11
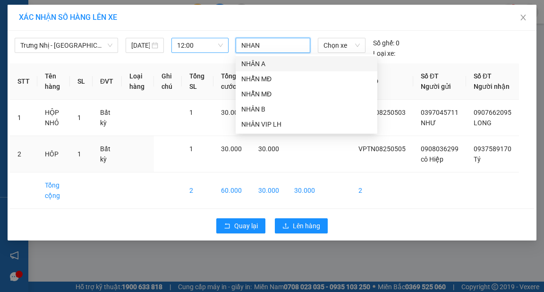
type input "NHAN A"
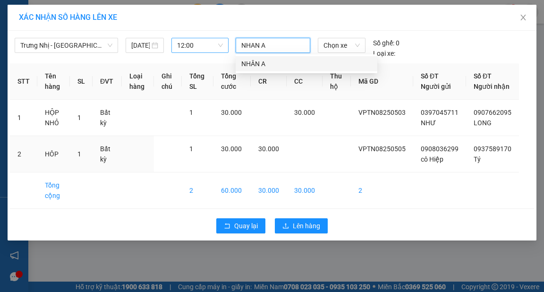
click at [265, 59] on div "NHÂN A" at bounding box center [306, 64] width 130 height 10
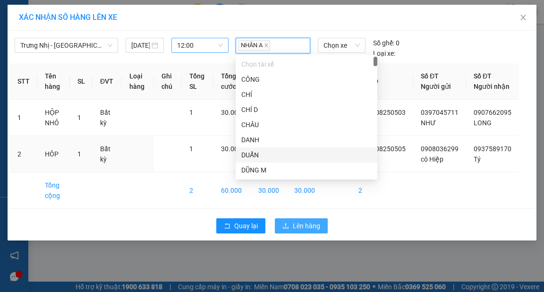
click at [318, 233] on button "Lên hàng" at bounding box center [301, 225] width 53 height 15
